Goal: Information Seeking & Learning: Learn about a topic

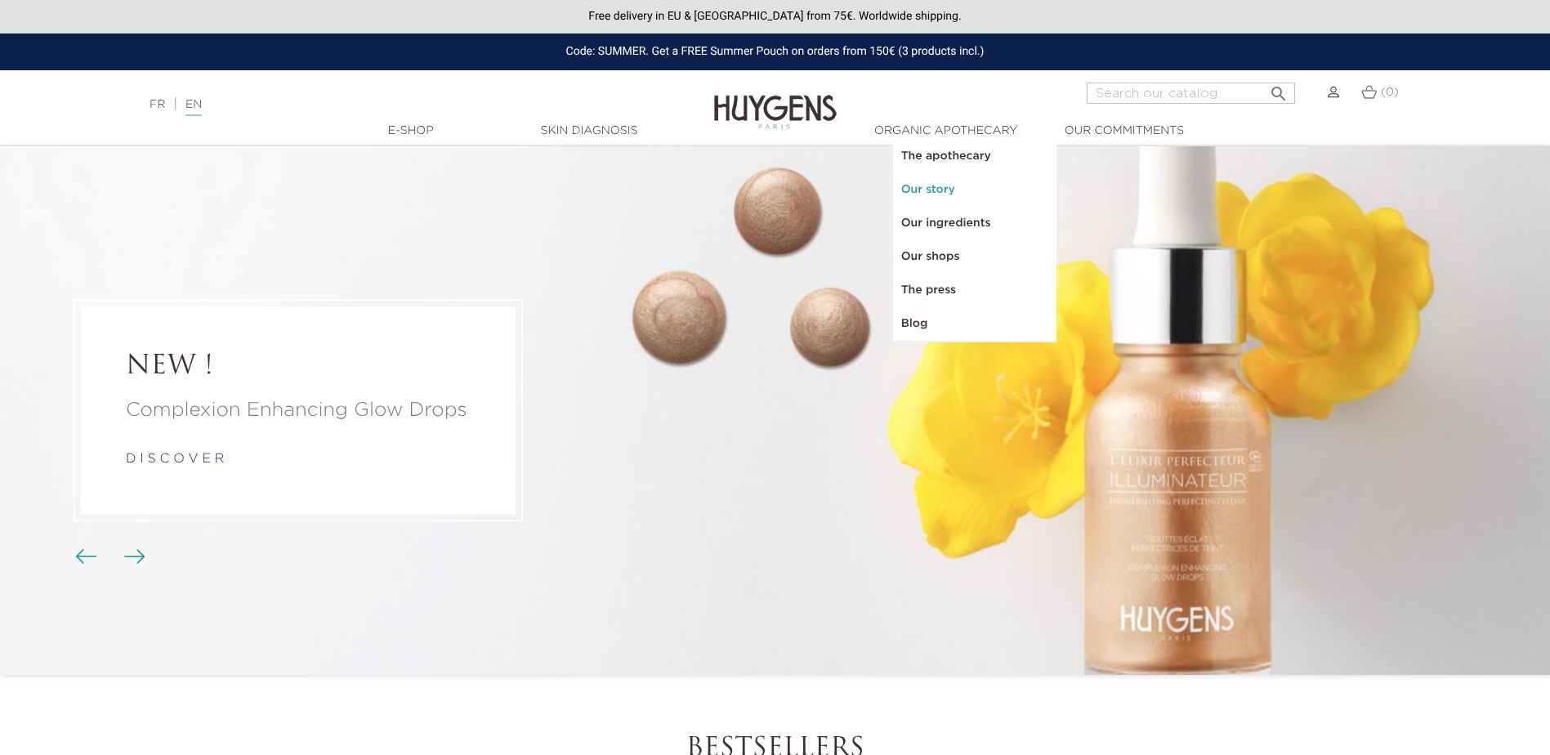
click at [932, 194] on link "Our story" at bounding box center [974, 190] width 163 height 34
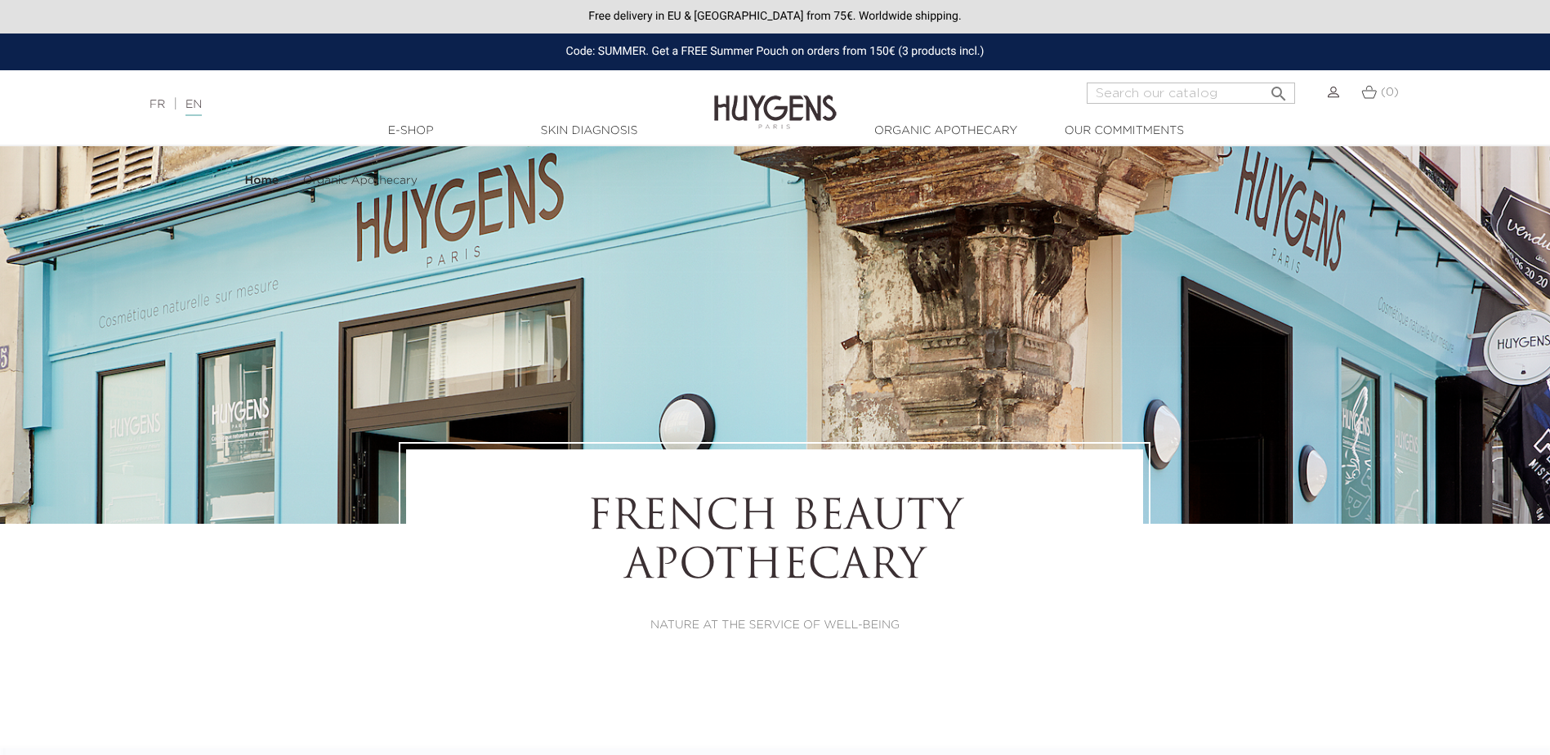
select select "FR"
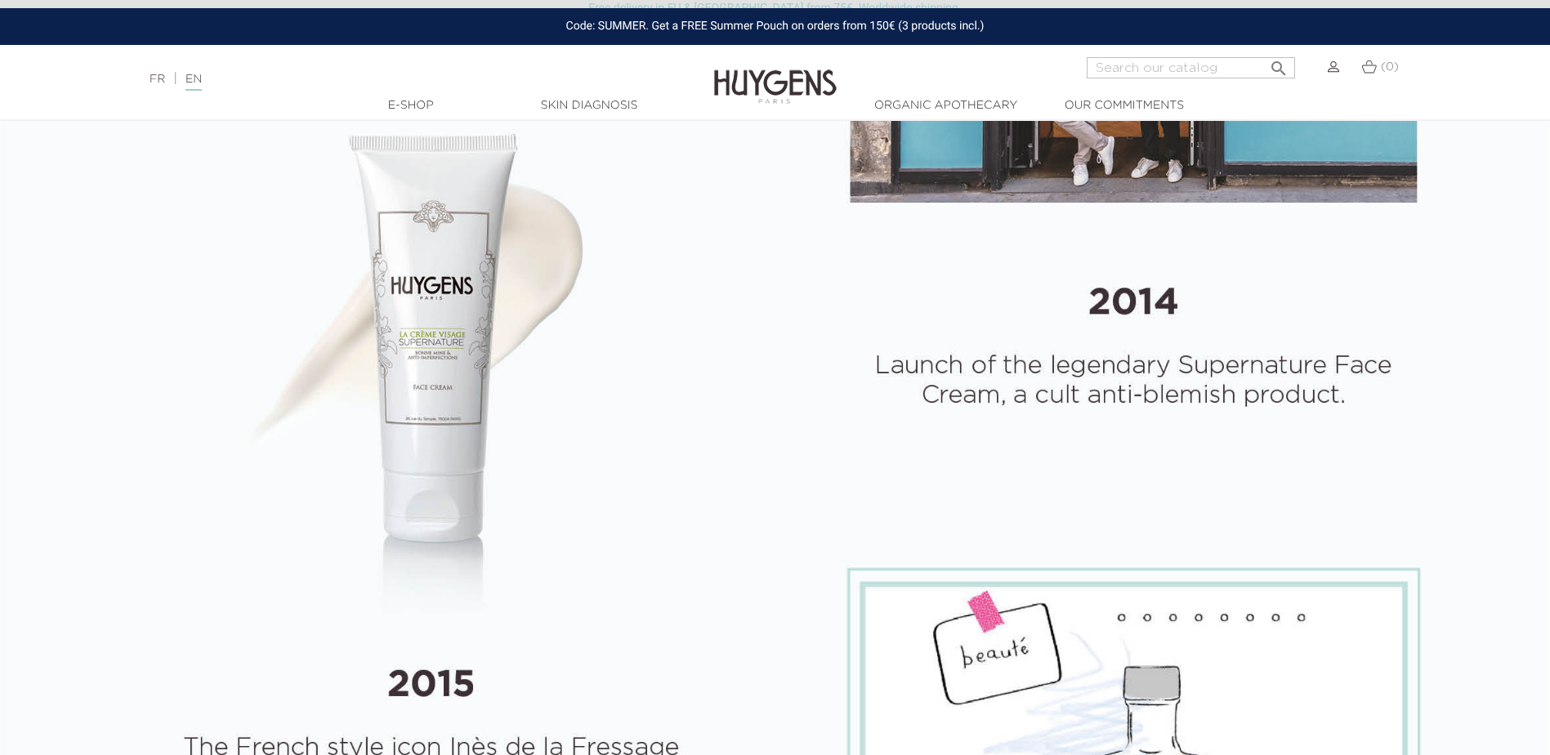
scroll to position [1284, 0]
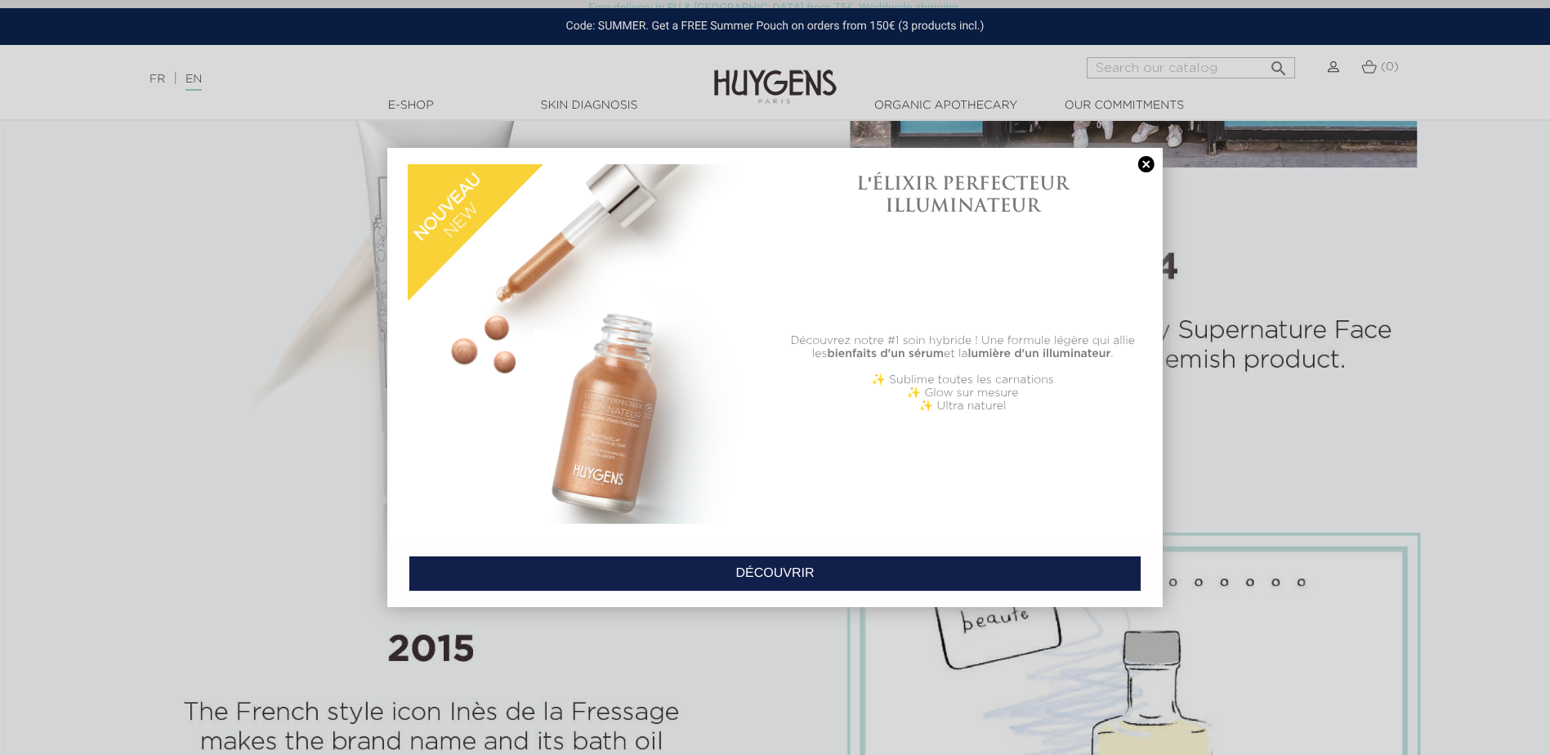
click at [1146, 163] on link at bounding box center [1146, 164] width 23 height 17
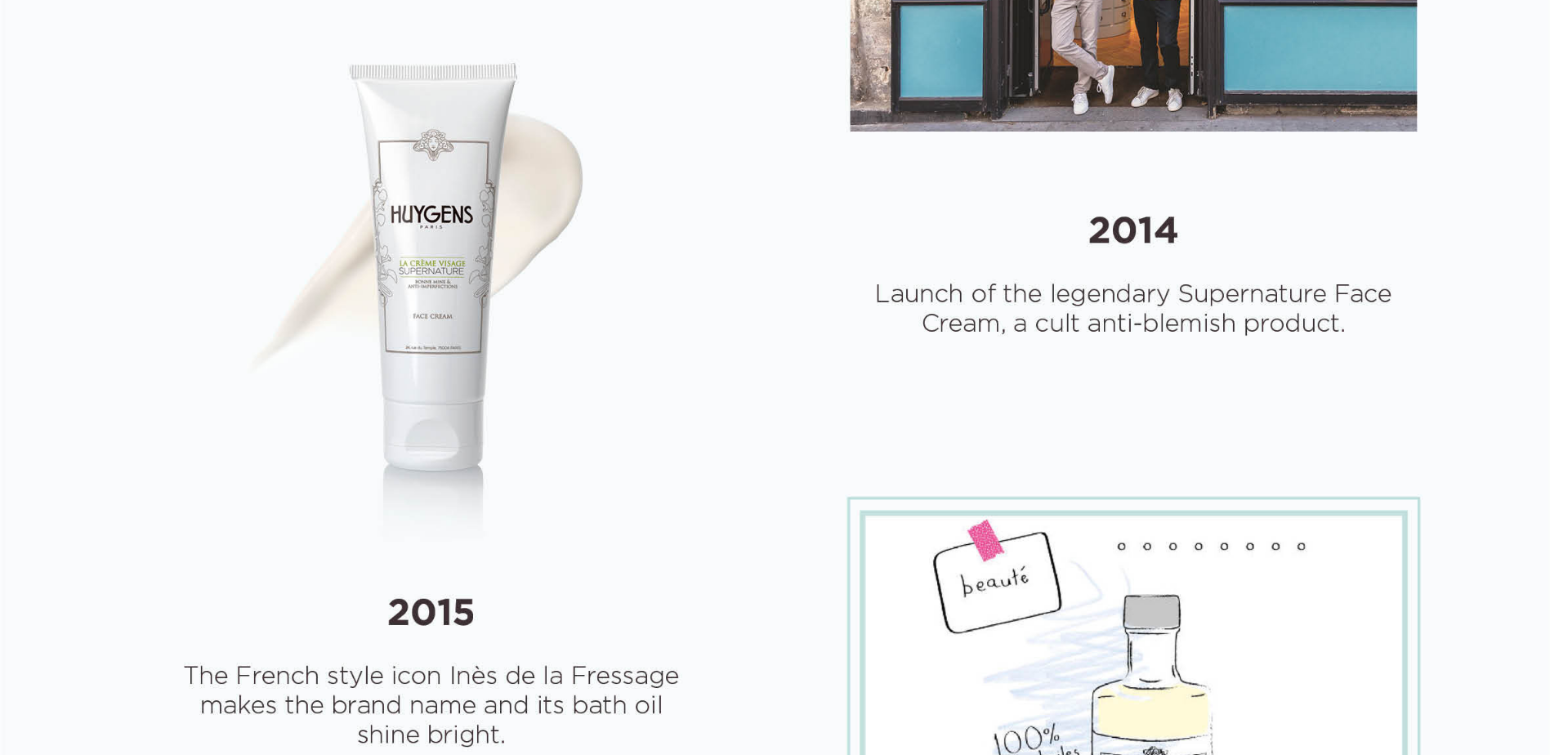
scroll to position [0, 0]
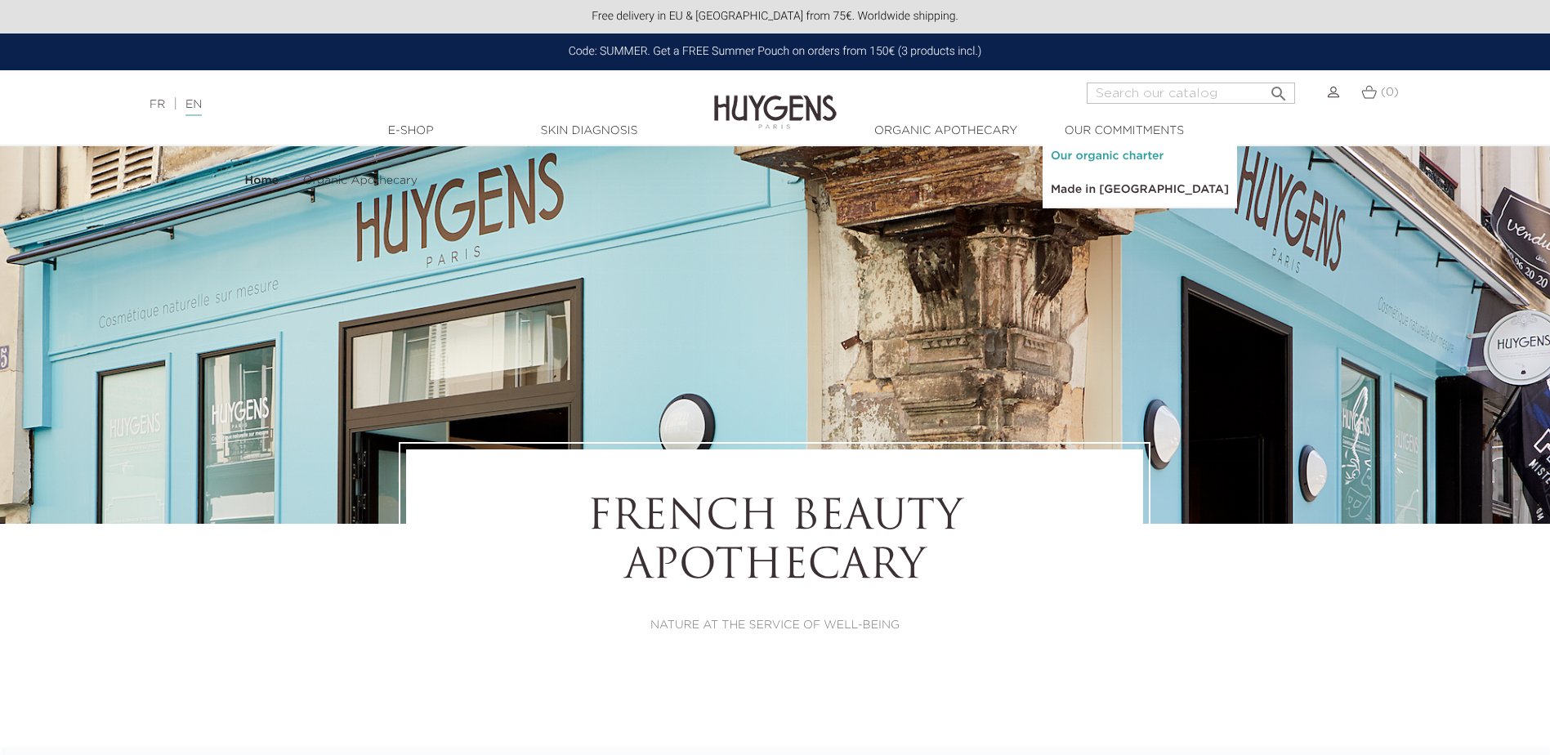
click at [1112, 155] on link "Our organic charter" at bounding box center [1140, 157] width 194 height 34
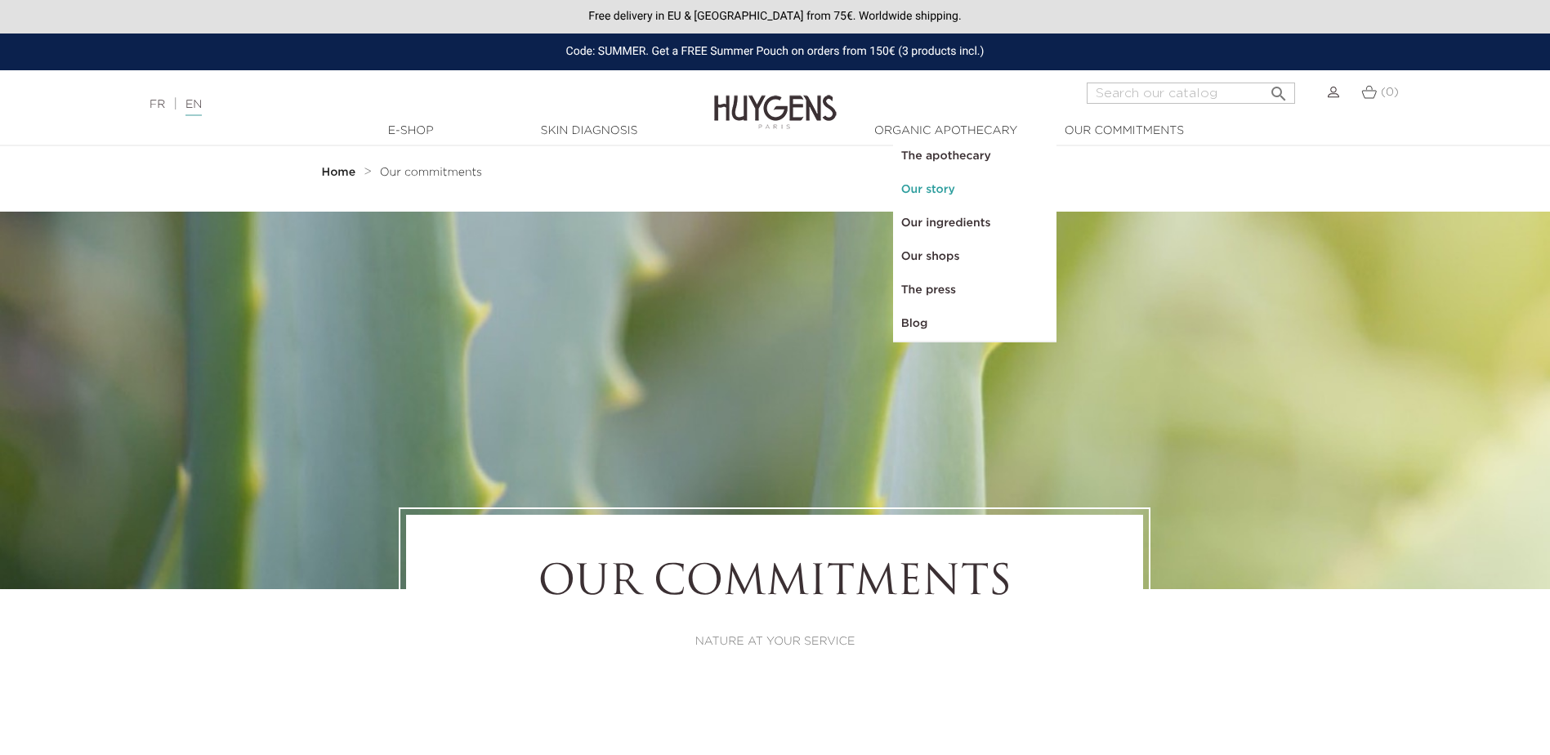
click at [931, 185] on link "Our story" at bounding box center [974, 190] width 163 height 34
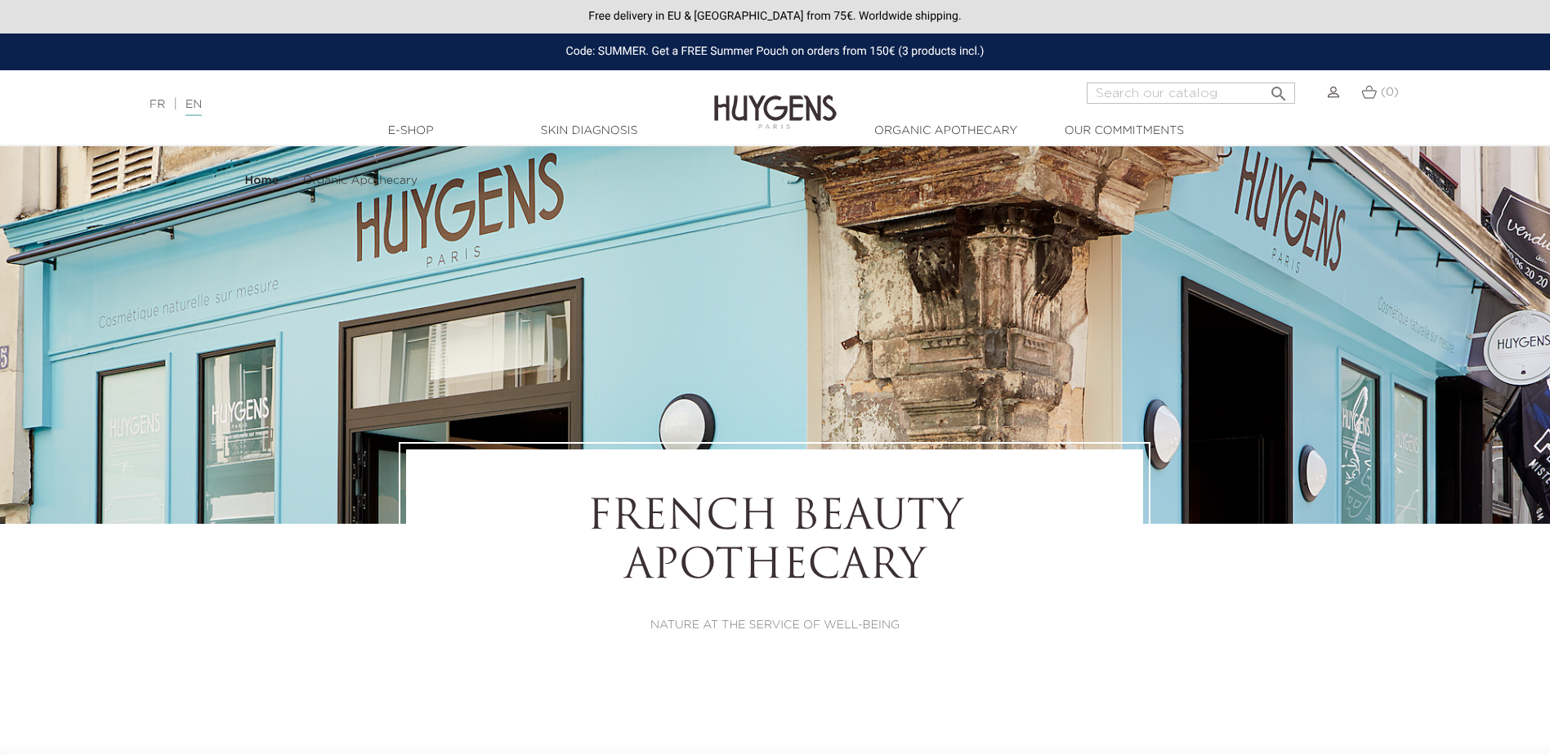
select select "FR"
